Goal: Use online tool/utility: Utilize a website feature to perform a specific function

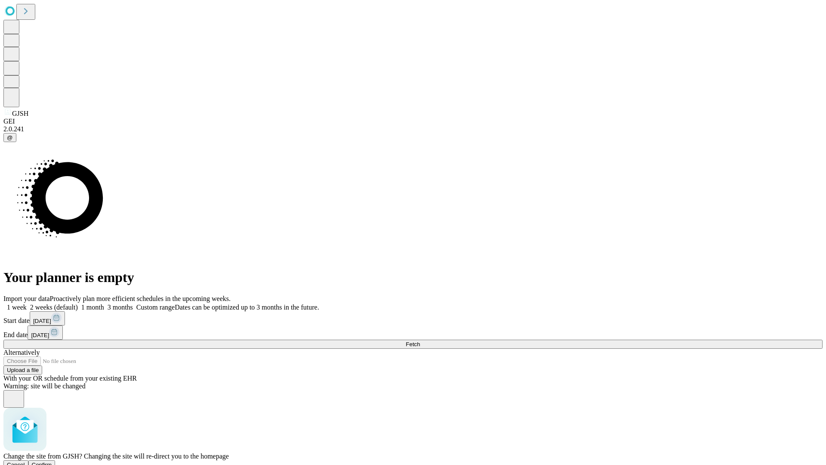
click at [52, 461] on span "Confirm" at bounding box center [42, 464] width 20 height 6
click at [104, 303] on label "1 month" at bounding box center [91, 306] width 26 height 7
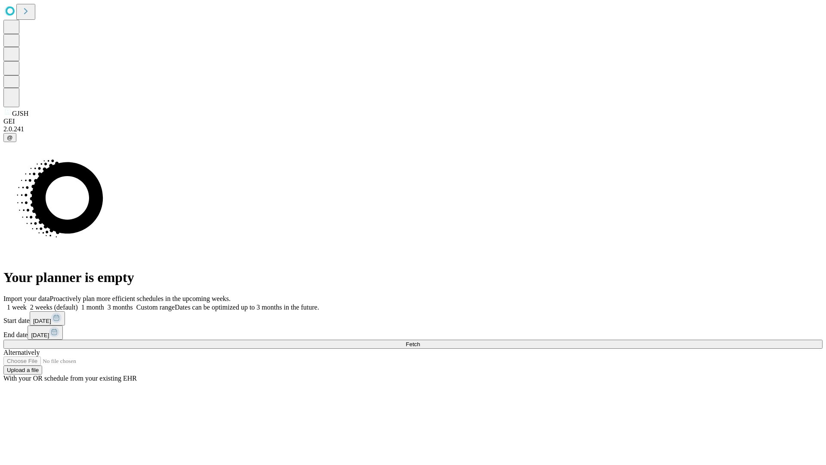
click at [420, 341] on span "Fetch" at bounding box center [413, 344] width 14 height 6
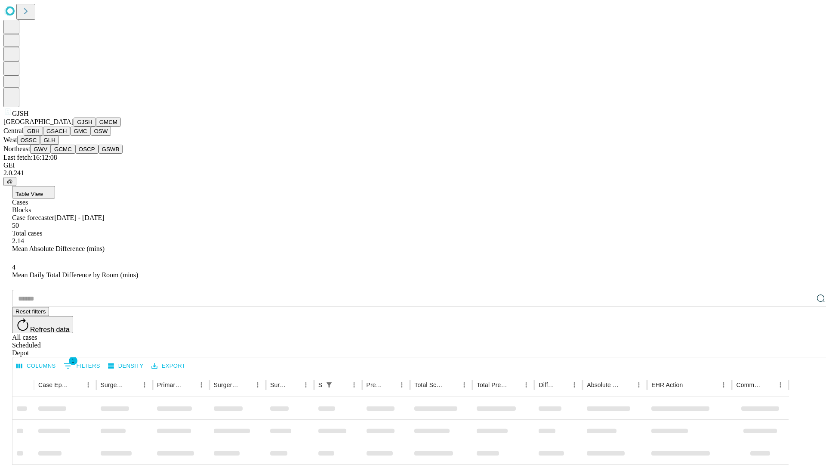
click at [96, 126] on button "GMCM" at bounding box center [108, 121] width 25 height 9
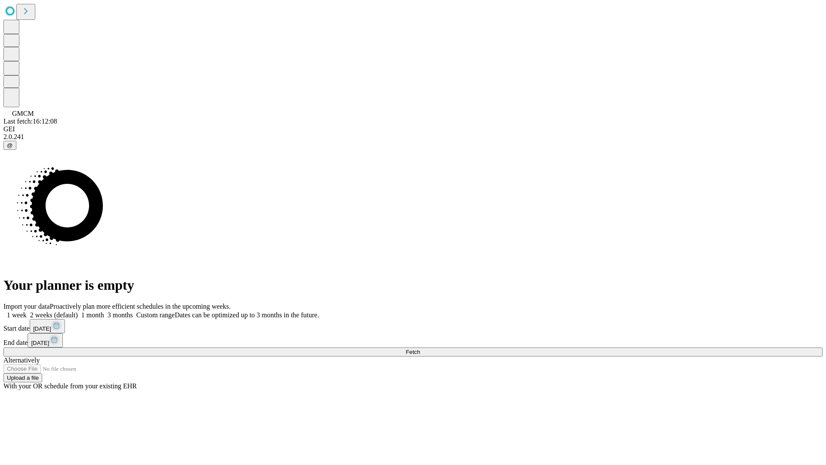
click at [104, 311] on label "1 month" at bounding box center [91, 314] width 26 height 7
click at [420, 348] on span "Fetch" at bounding box center [413, 351] width 14 height 6
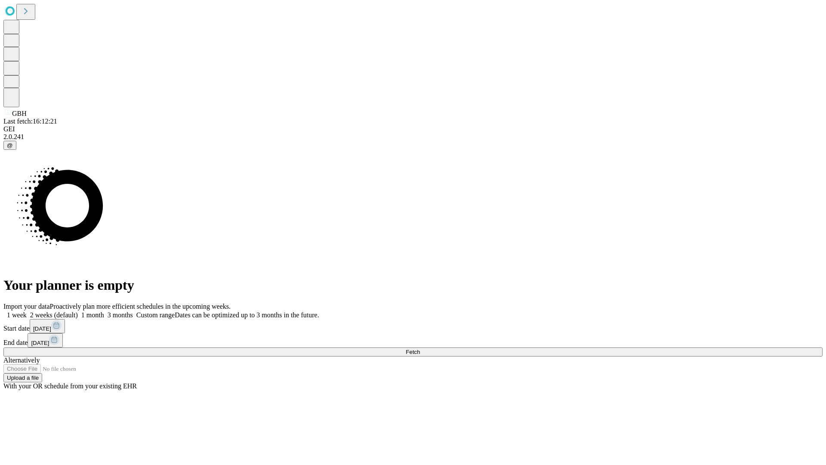
click at [104, 311] on label "1 month" at bounding box center [91, 314] width 26 height 7
click at [420, 348] on span "Fetch" at bounding box center [413, 351] width 14 height 6
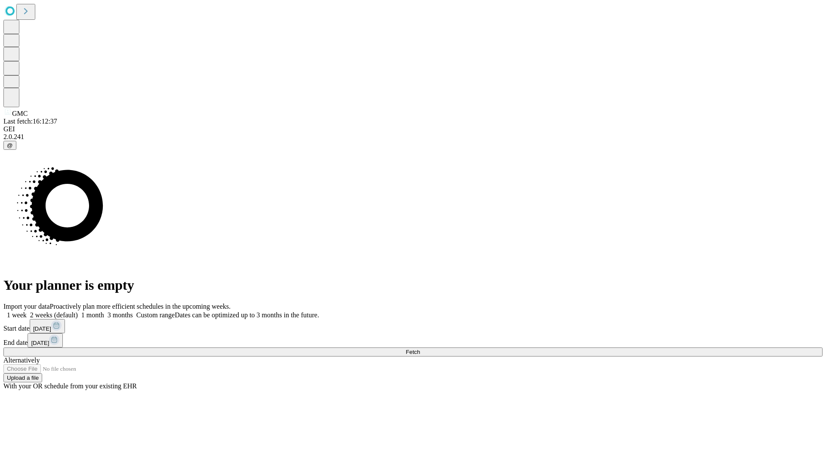
click at [104, 311] on label "1 month" at bounding box center [91, 314] width 26 height 7
click at [420, 348] on span "Fetch" at bounding box center [413, 351] width 14 height 6
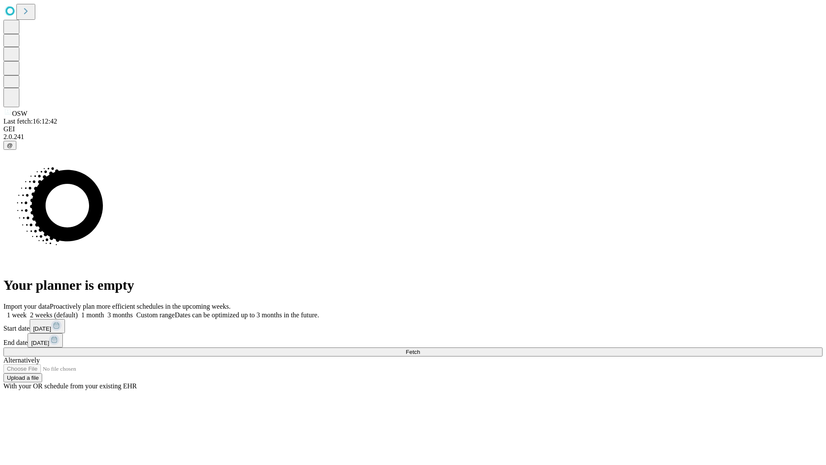
click at [104, 311] on label "1 month" at bounding box center [91, 314] width 26 height 7
click at [420, 348] on span "Fetch" at bounding box center [413, 351] width 14 height 6
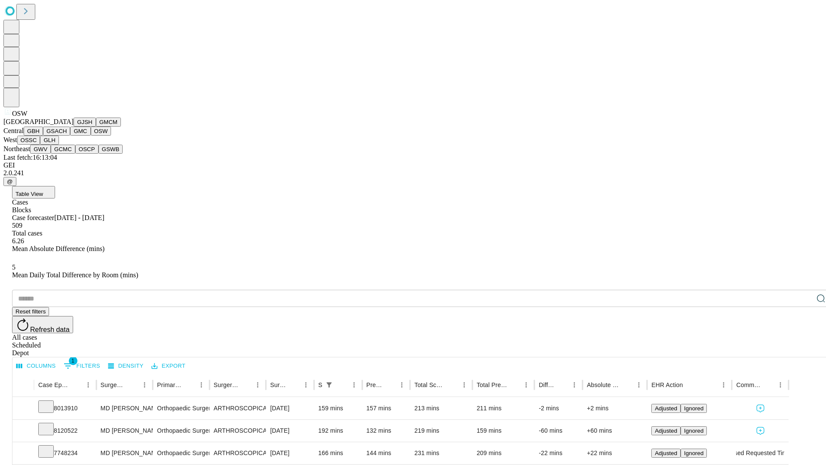
click at [40, 145] on button "OSSC" at bounding box center [28, 140] width 23 height 9
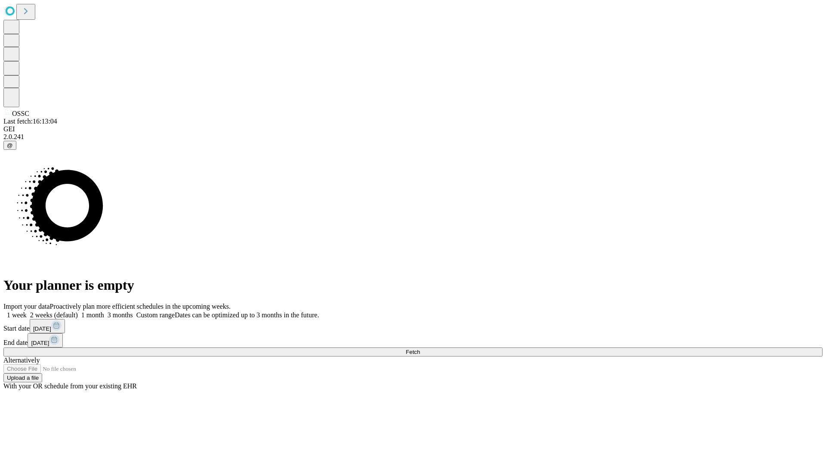
click at [104, 311] on label "1 month" at bounding box center [91, 314] width 26 height 7
click at [420, 348] on span "Fetch" at bounding box center [413, 351] width 14 height 6
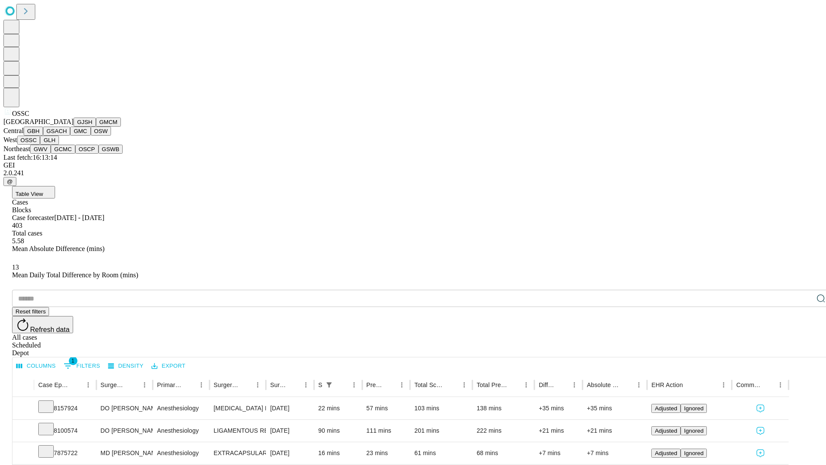
click at [59, 145] on button "GLH" at bounding box center [49, 140] width 18 height 9
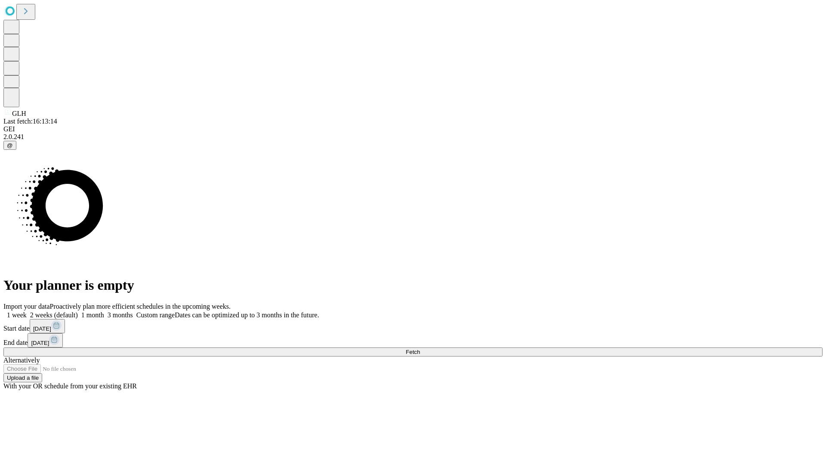
click at [104, 311] on label "1 month" at bounding box center [91, 314] width 26 height 7
click at [420, 348] on span "Fetch" at bounding box center [413, 351] width 14 height 6
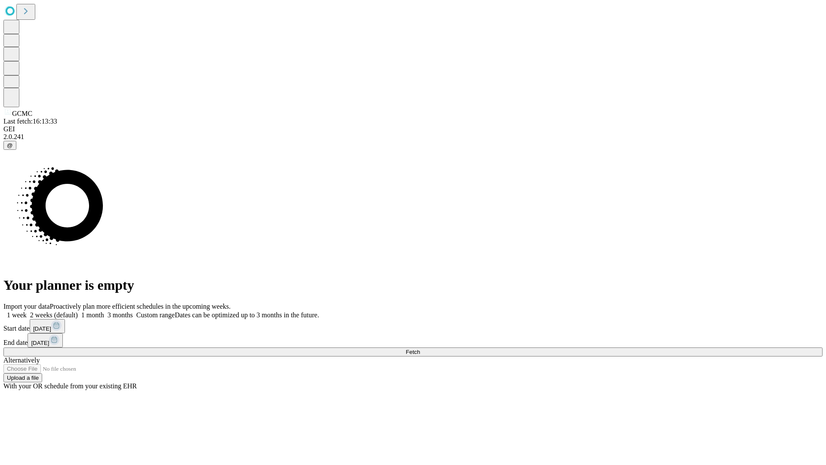
click at [104, 311] on label "1 month" at bounding box center [91, 314] width 26 height 7
click at [420, 348] on span "Fetch" at bounding box center [413, 351] width 14 height 6
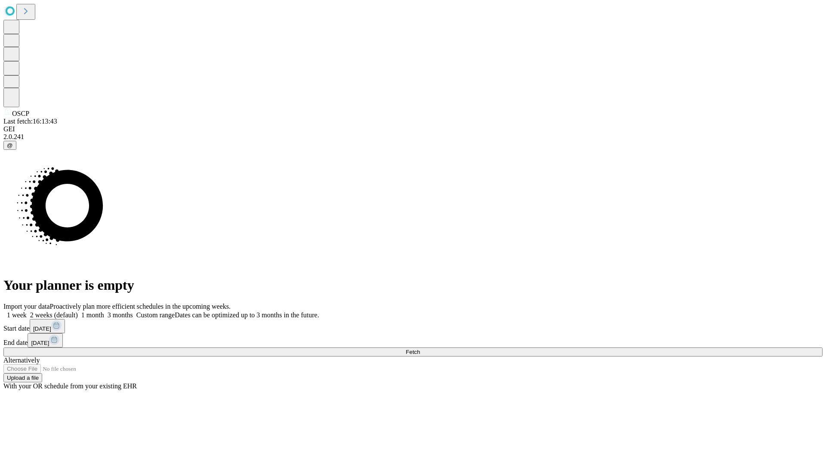
click at [104, 311] on label "1 month" at bounding box center [91, 314] width 26 height 7
click at [420, 348] on span "Fetch" at bounding box center [413, 351] width 14 height 6
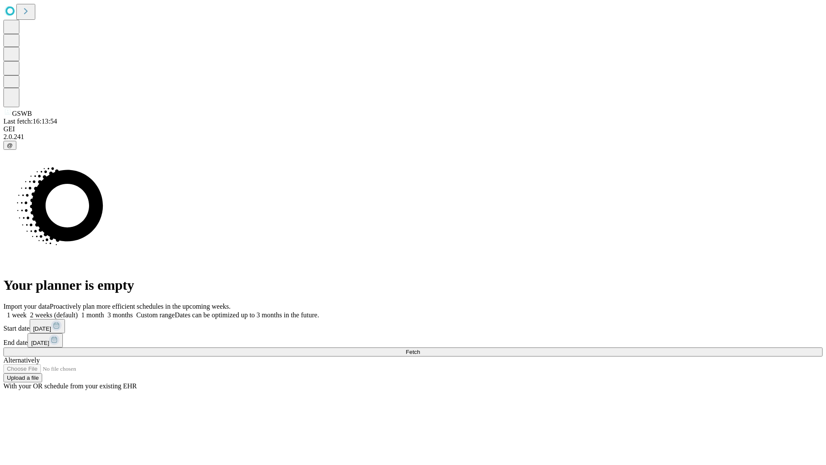
click at [104, 311] on label "1 month" at bounding box center [91, 314] width 26 height 7
click at [420, 348] on span "Fetch" at bounding box center [413, 351] width 14 height 6
